Goal: Book appointment/travel/reservation

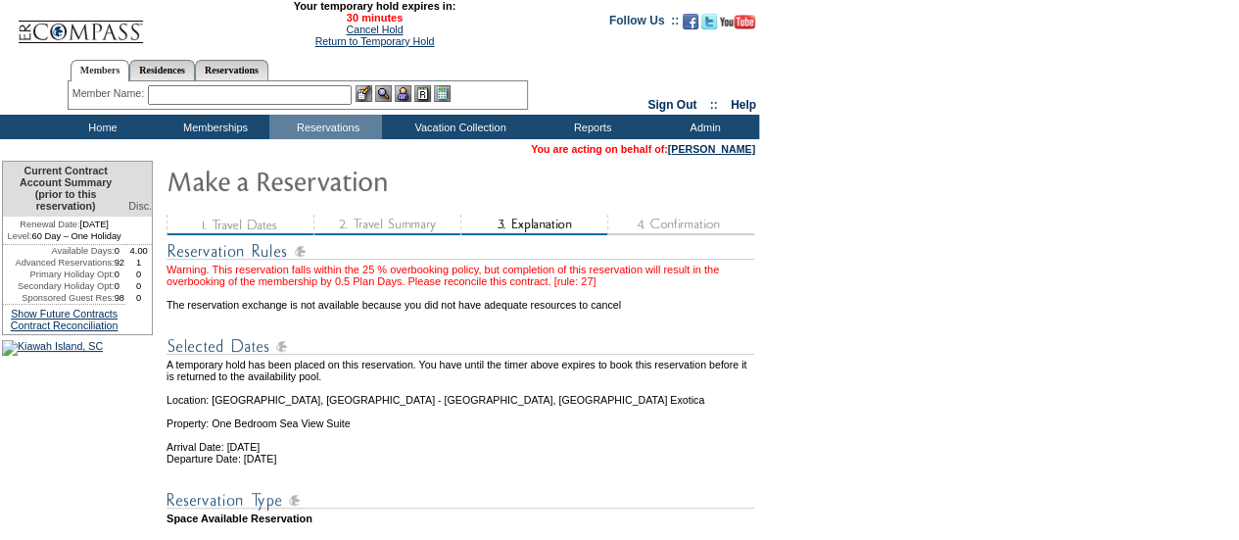
scroll to position [1042, 0]
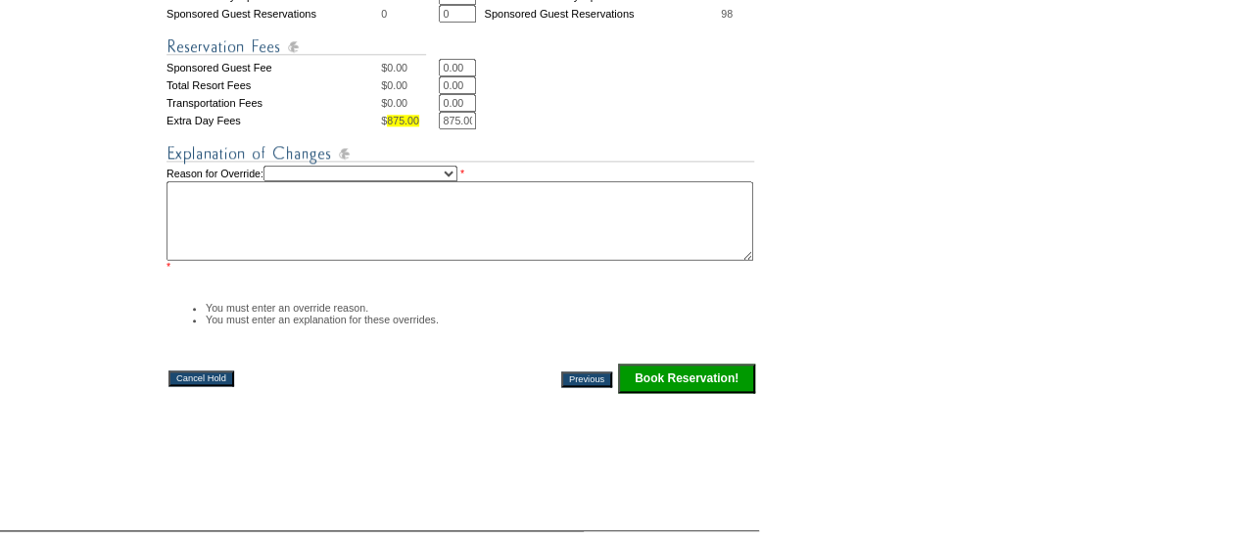
click at [457, 166] on select "Creating Continuous Stay Days Rebooked After Cancellation Editing Occupant Expe…" at bounding box center [360, 174] width 194 height 16
select select "1043"
click at [284, 166] on select "Creating Continuous Stay Days Rebooked After Cancellation Editing Occupant Expe…" at bounding box center [360, 174] width 194 height 16
click at [474, 215] on textarea at bounding box center [460, 220] width 587 height 79
type textarea "will buy more"
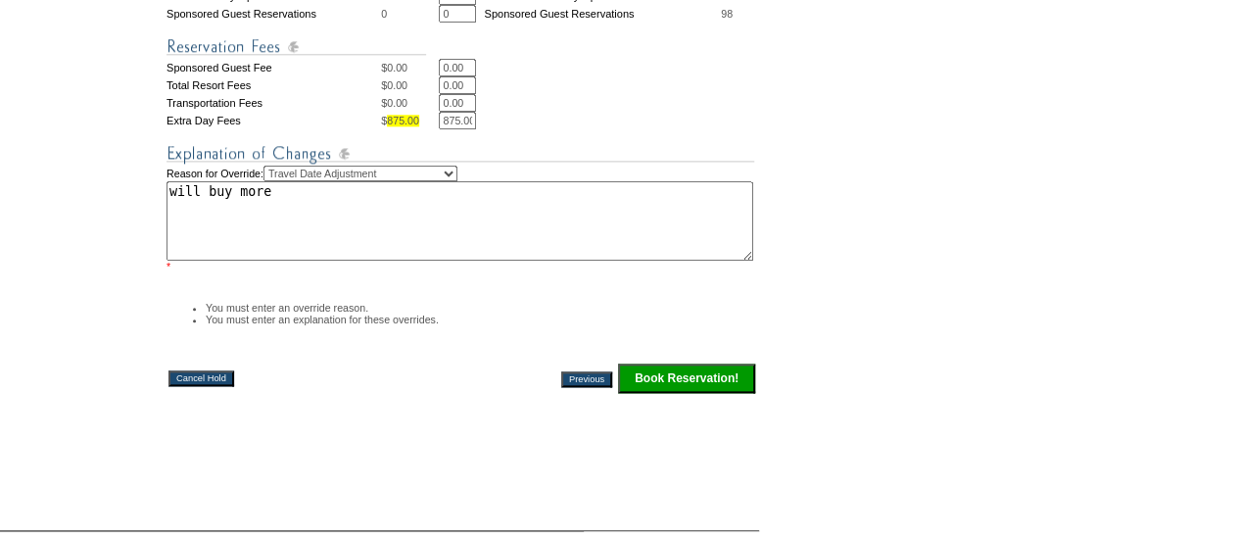
click at [696, 363] on input "Book Reservation!" at bounding box center [686, 377] width 137 height 29
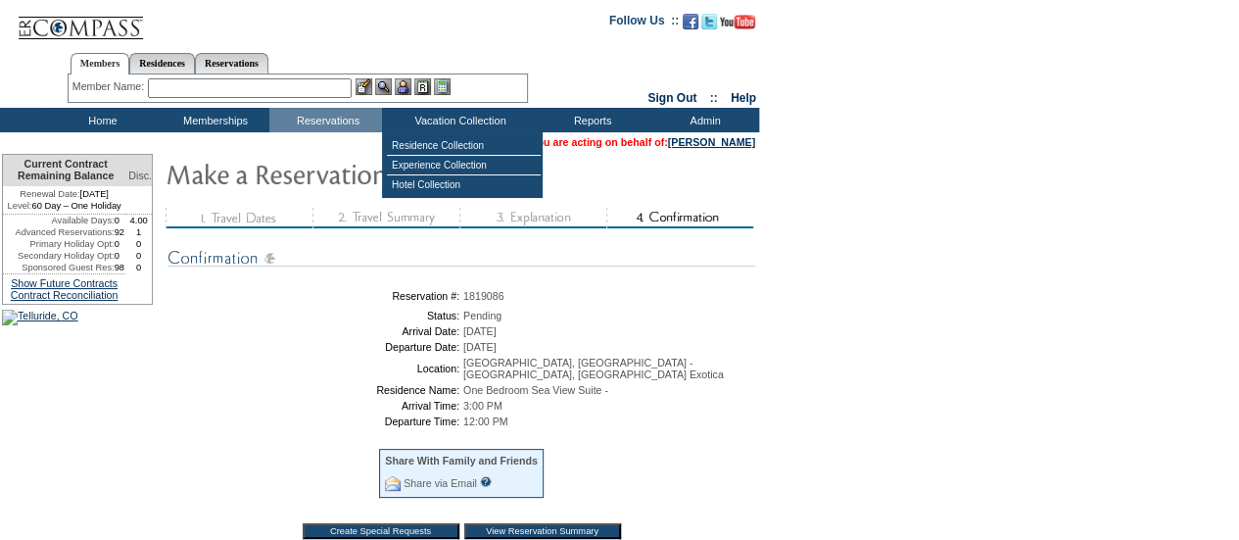
click at [313, 88] on input "text" at bounding box center [250, 88] width 204 height 20
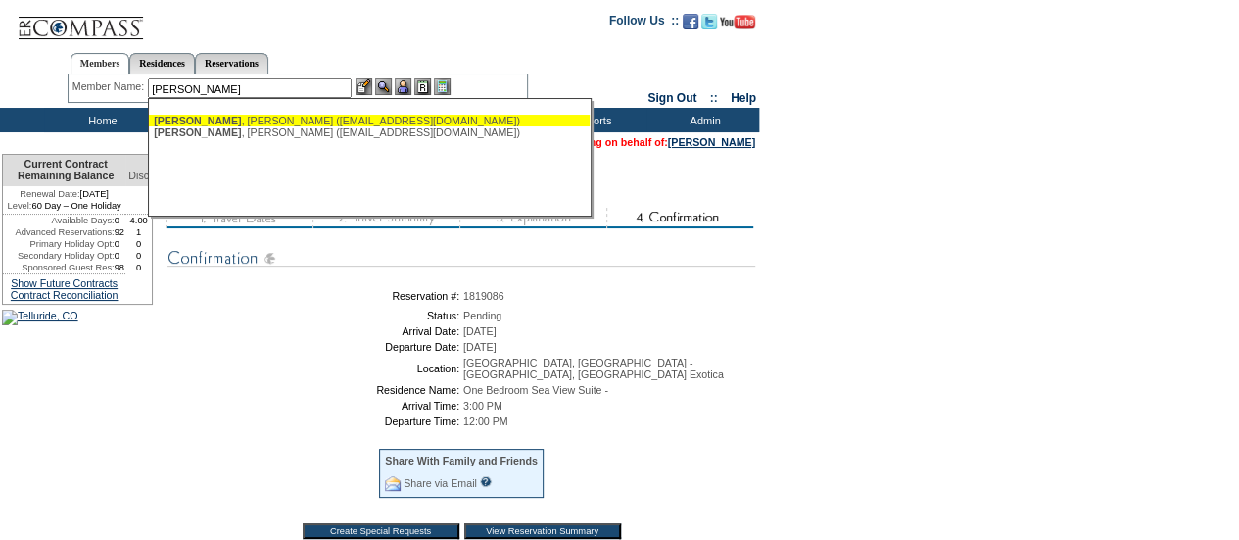
click at [311, 119] on div "Guthrie , Catherine (guthrie6688@gmail.com)" at bounding box center [369, 121] width 431 height 12
type input "Guthrie, Catherine (guthrie6688@gmail.com)"
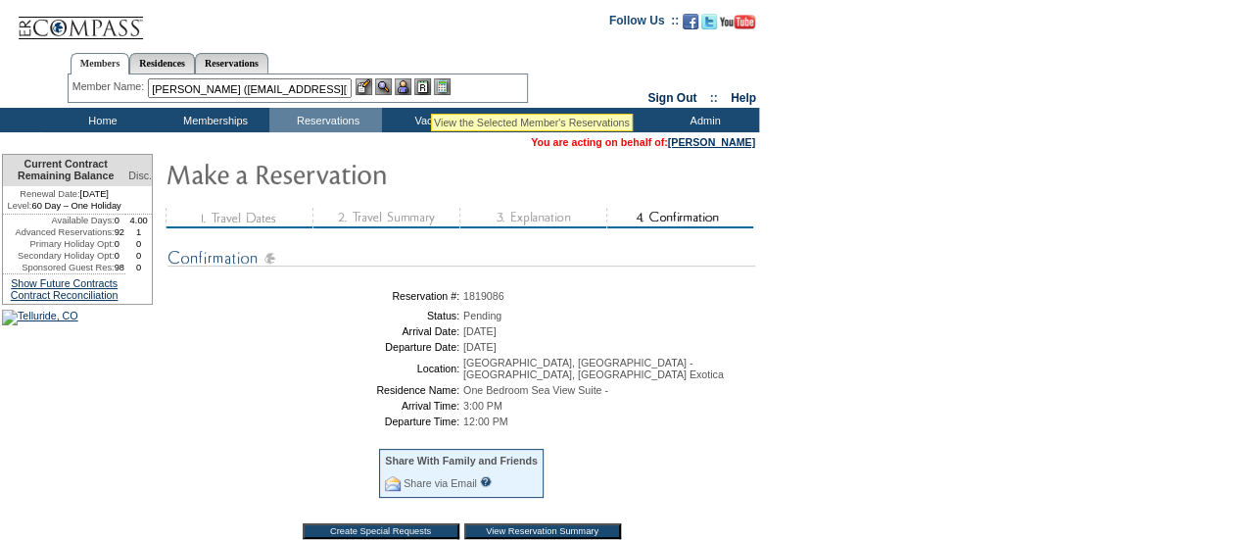
click at [427, 92] on img at bounding box center [422, 86] width 17 height 17
